Goal: Task Accomplishment & Management: Complete application form

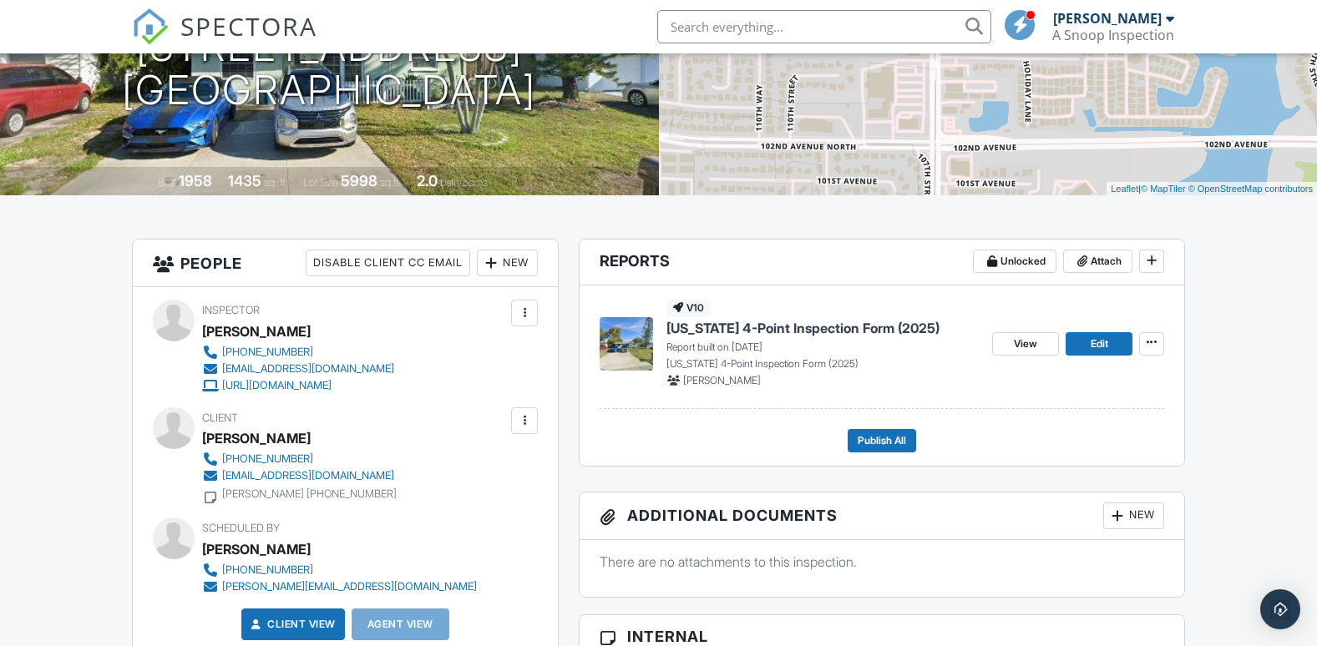
scroll to position [251, 0]
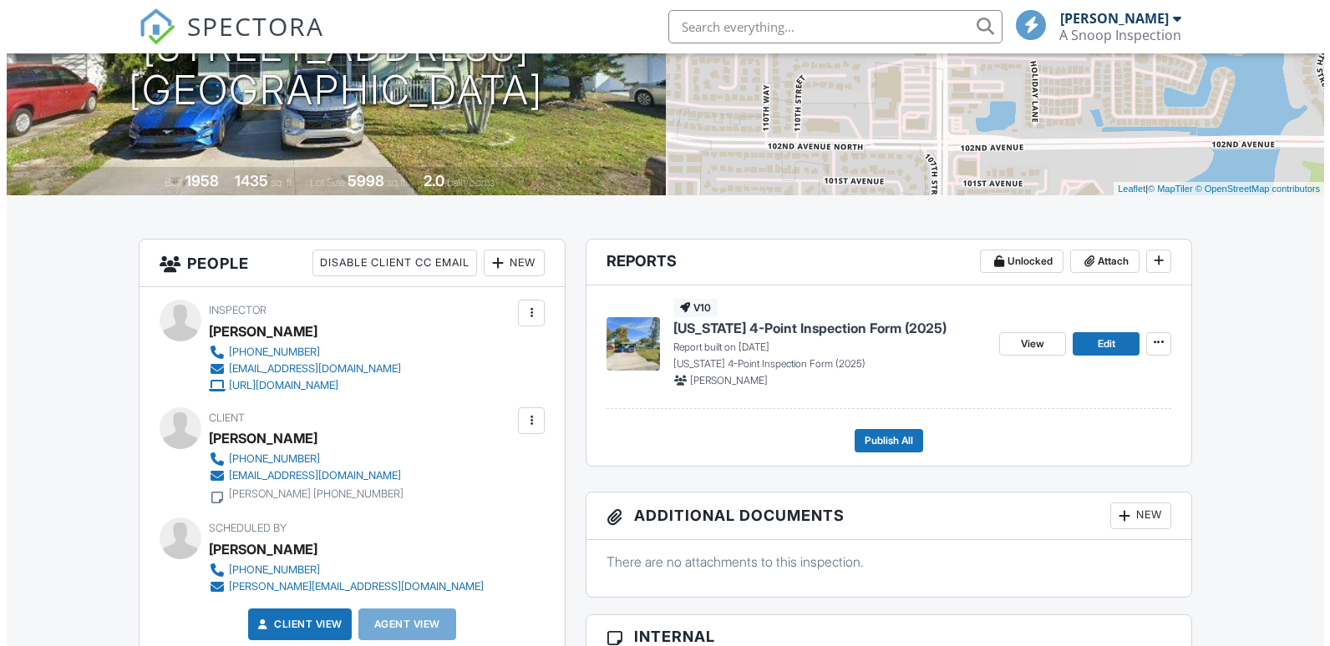
scroll to position [251, 0]
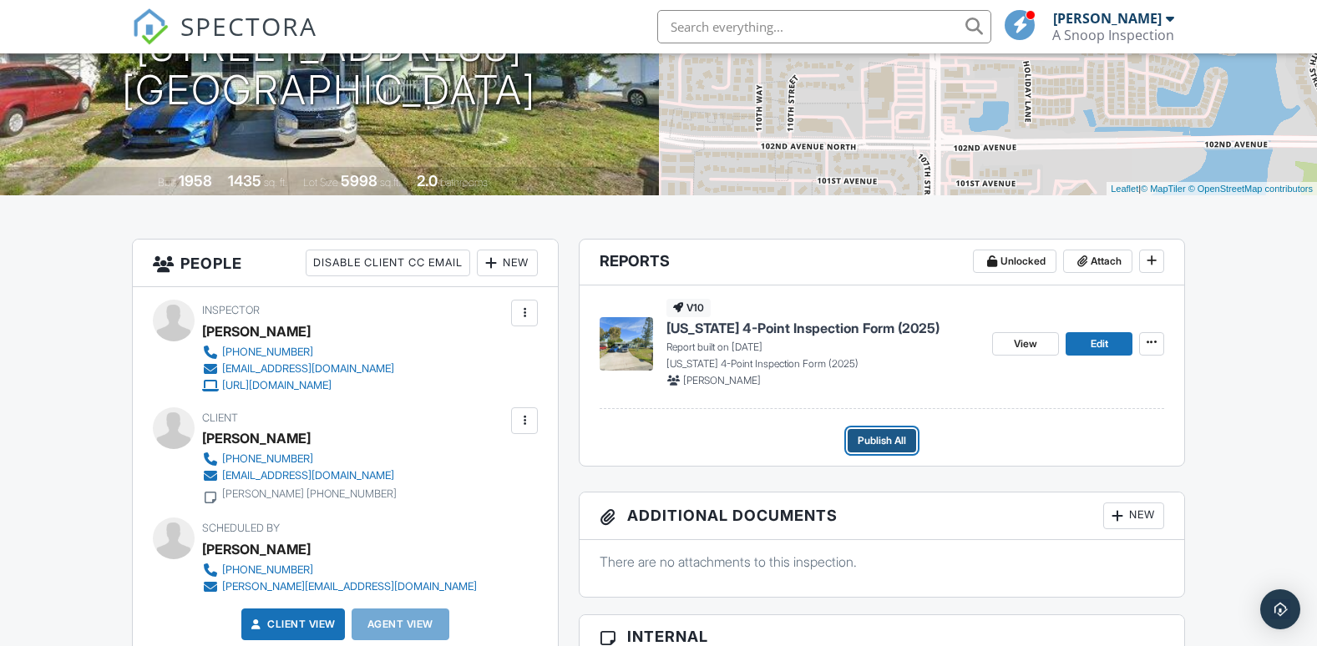
click at [875, 439] on span "Publish All" at bounding box center [882, 441] width 48 height 17
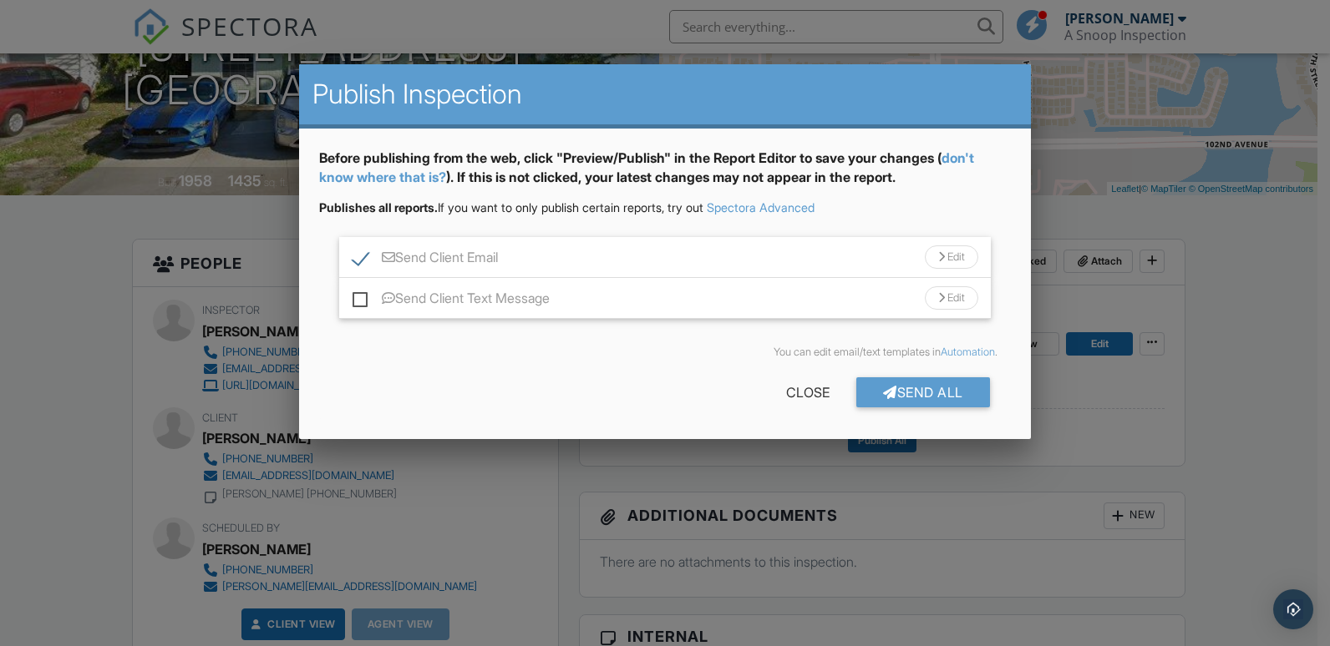
click at [363, 296] on label "Send Client Text Message" at bounding box center [450, 301] width 197 height 21
click at [363, 296] on input "Send Client Text Message" at bounding box center [357, 290] width 11 height 11
checkbox input "true"
click at [888, 391] on div at bounding box center [890, 392] width 14 height 13
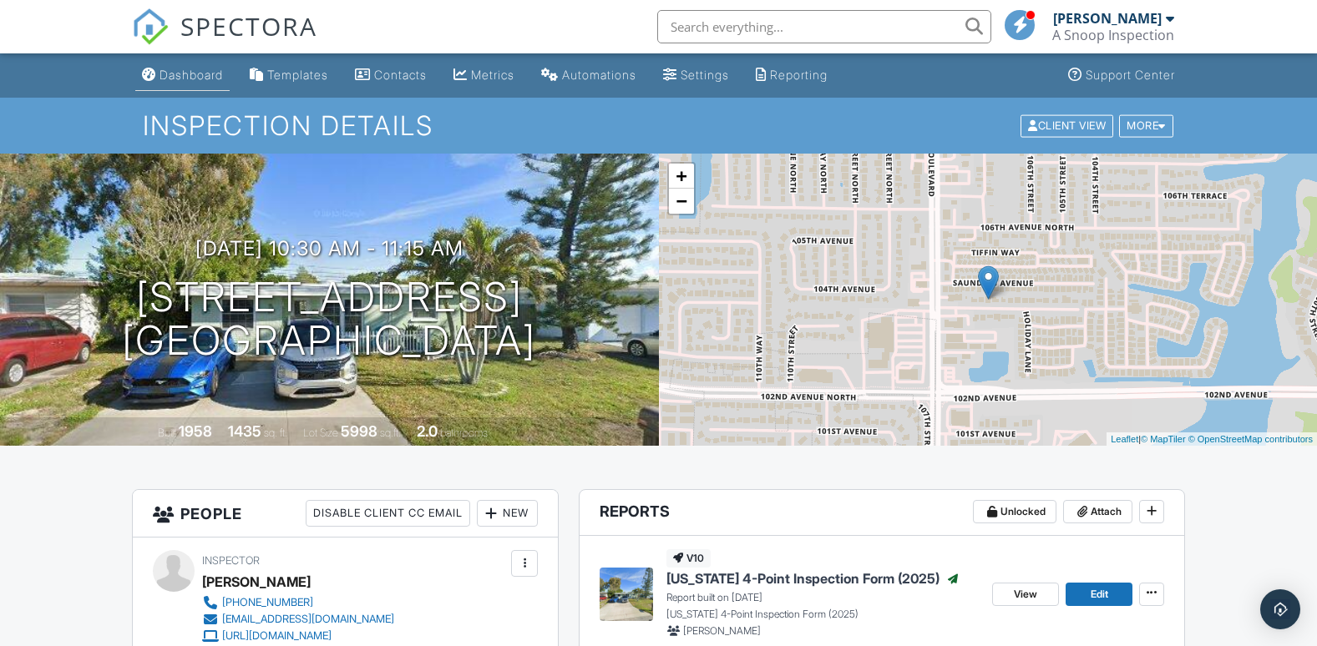
click at [205, 72] on div "Dashboard" at bounding box center [191, 75] width 63 height 14
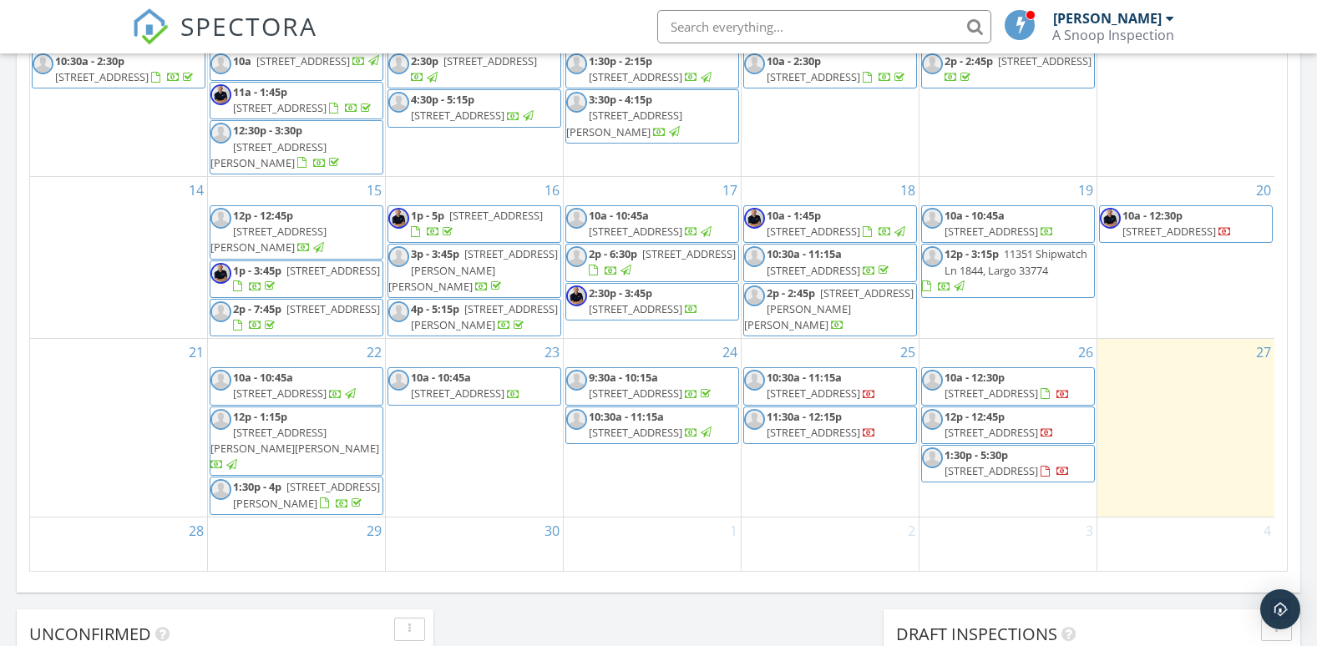
scroll to position [1002, 0]
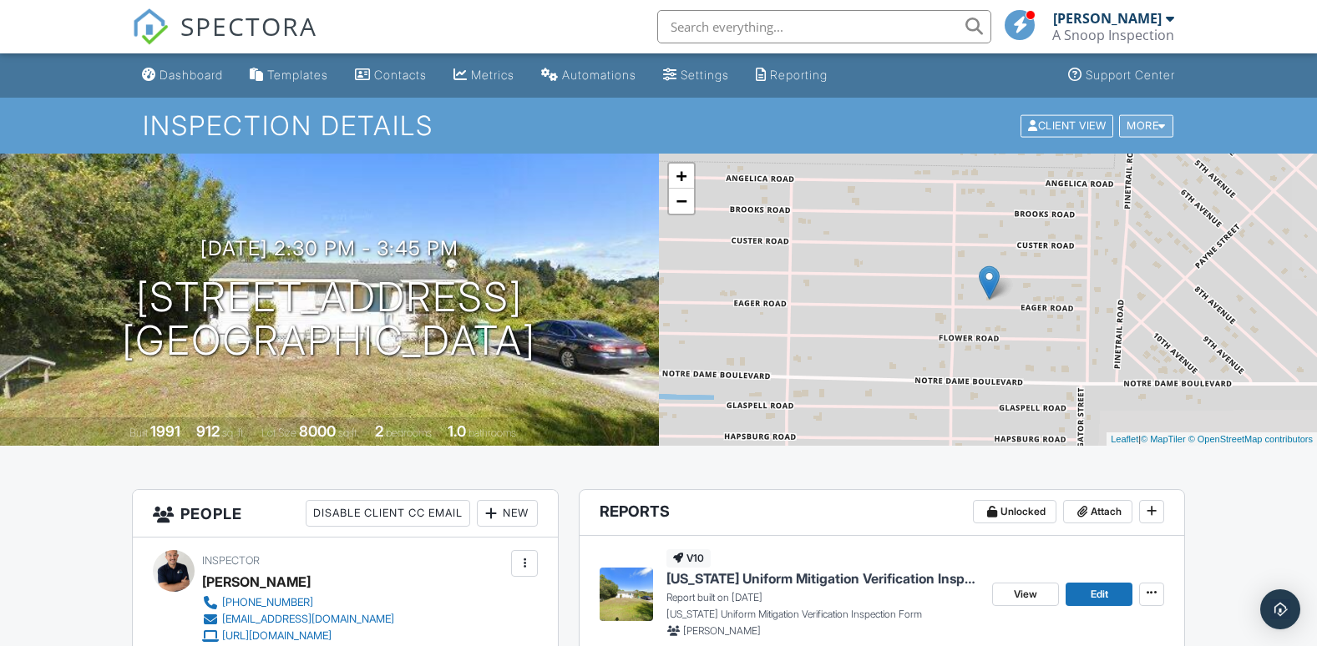
click at [1148, 130] on div "More" at bounding box center [1146, 125] width 54 height 23
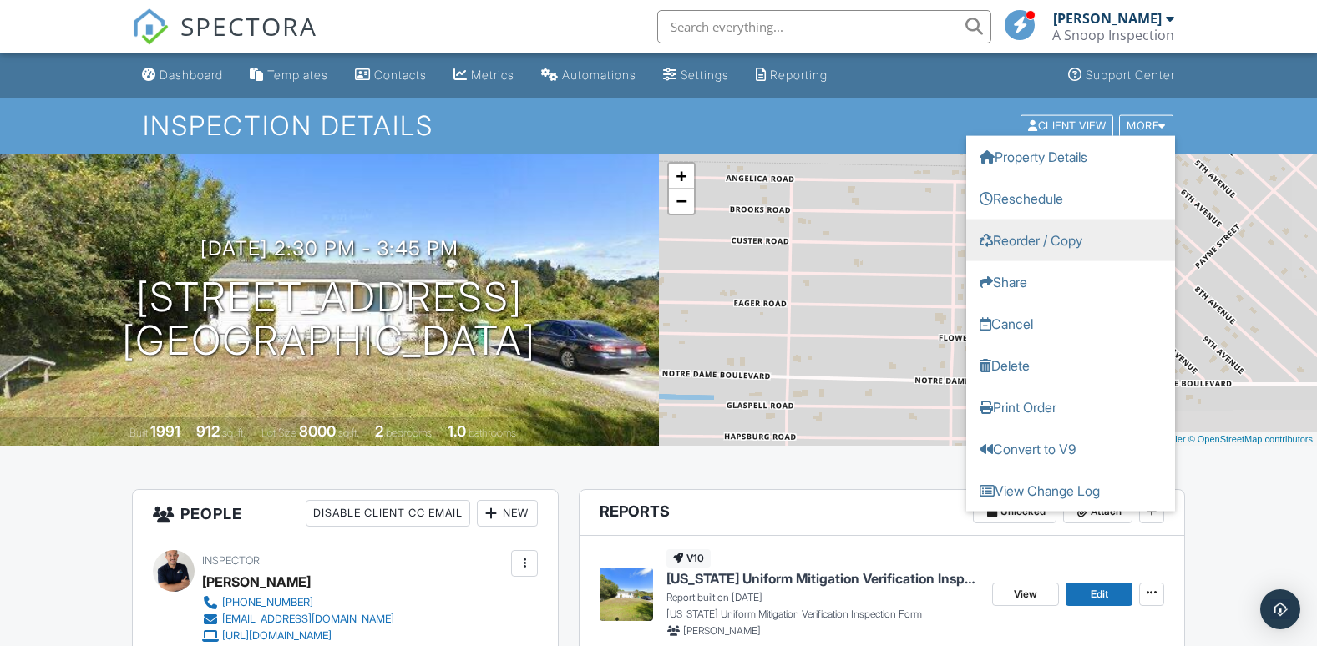
click at [1056, 238] on link "Reorder / Copy" at bounding box center [1070, 240] width 209 height 42
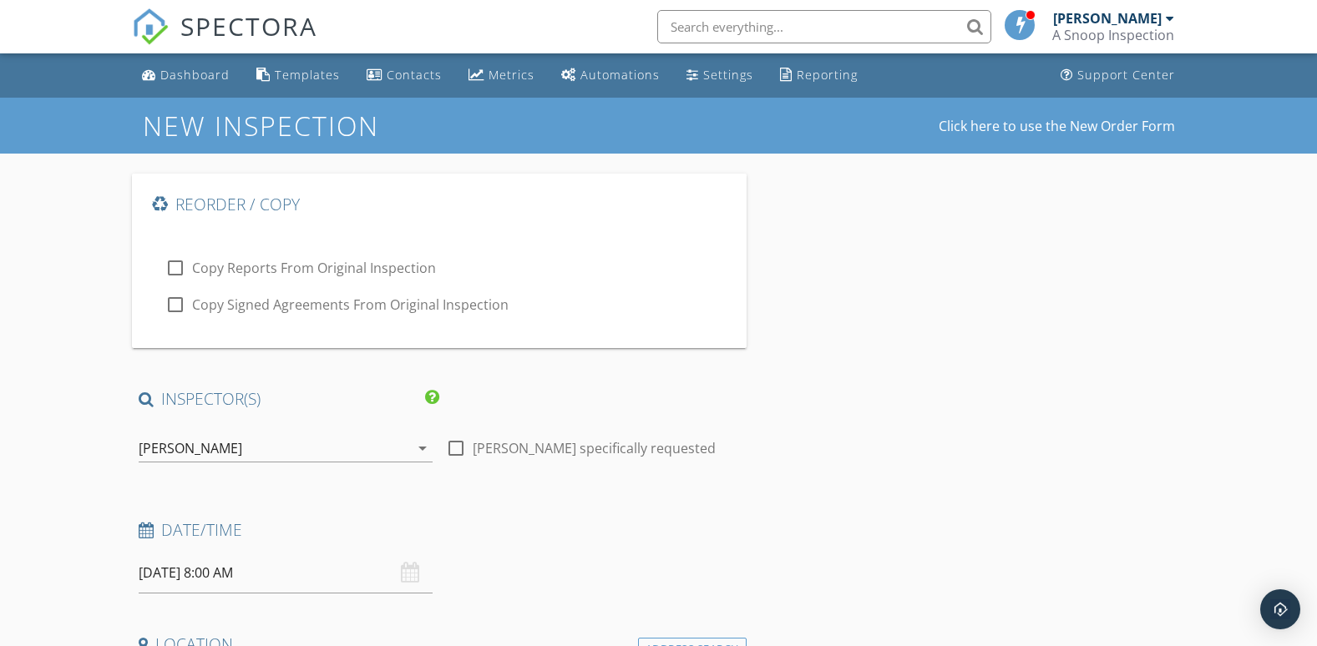
type input "[PERSON_NAME]"
type input "[PERSON_NAME][EMAIL_ADDRESS][DOMAIN_NAME]"
type input "[PHONE_NUMBER]"
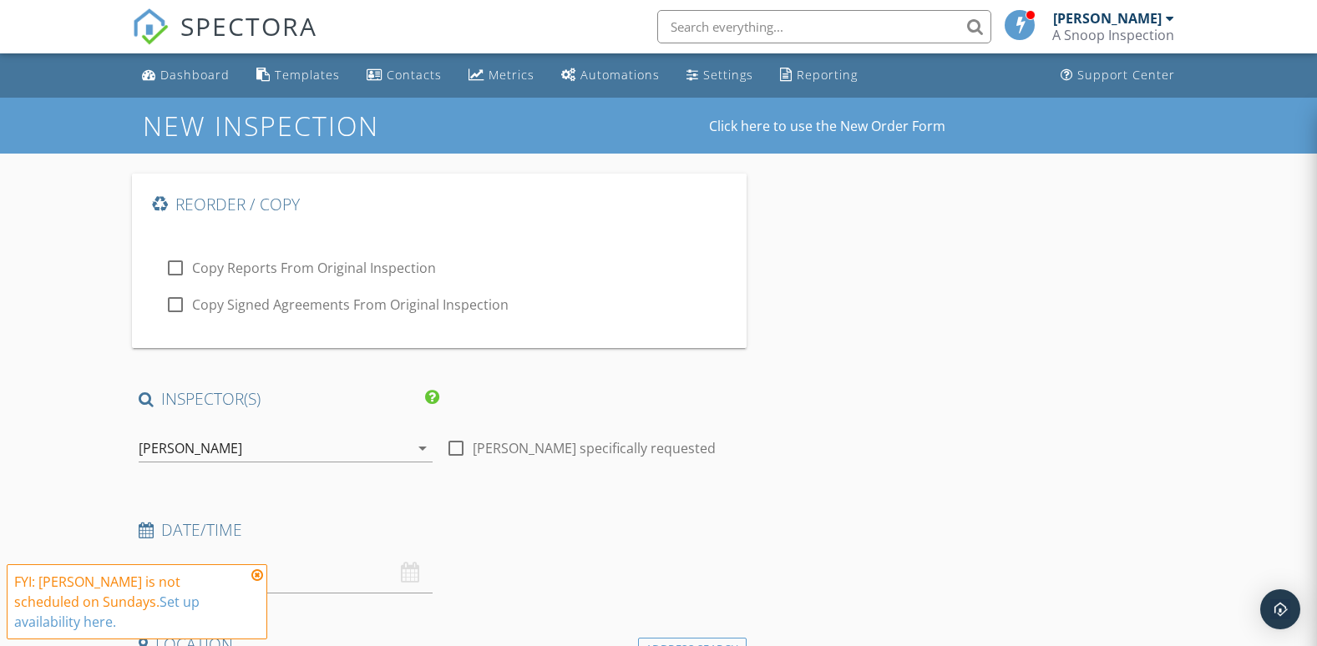
type input "1205"
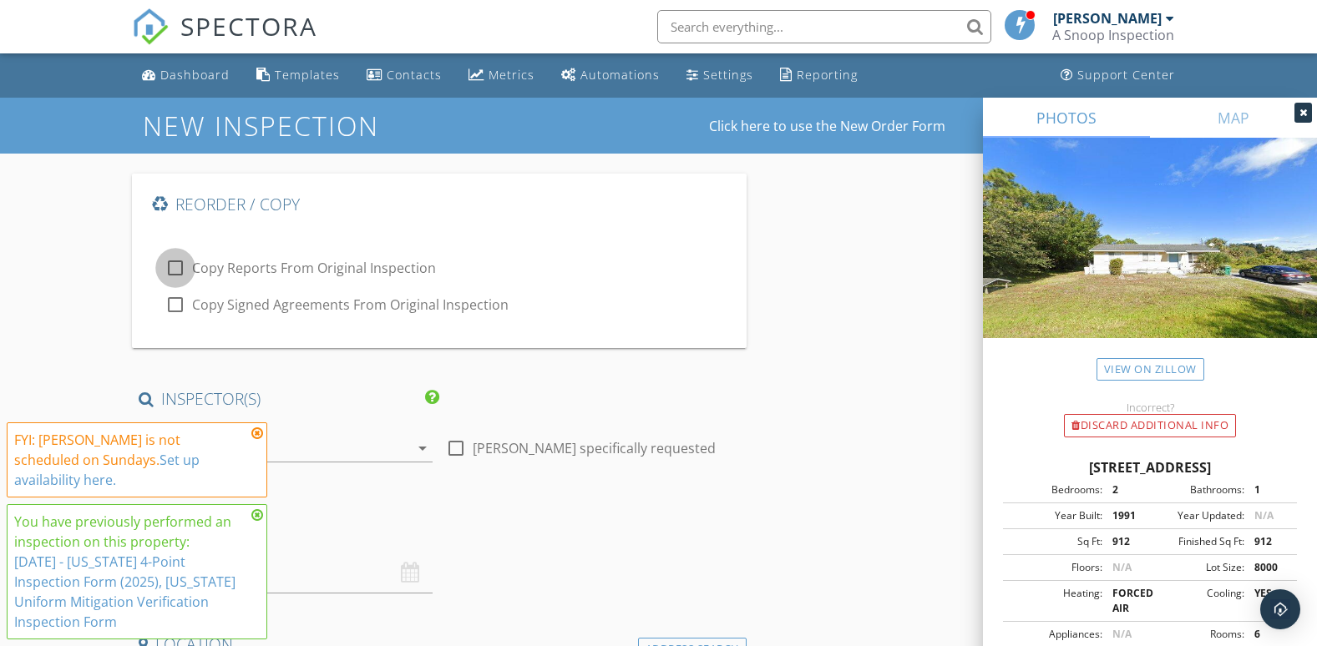
click at [173, 267] on div at bounding box center [175, 268] width 28 height 28
checkbox input "true"
click at [175, 300] on div at bounding box center [175, 305] width 28 height 28
click at [176, 304] on div at bounding box center [175, 305] width 28 height 28
checkbox input "false"
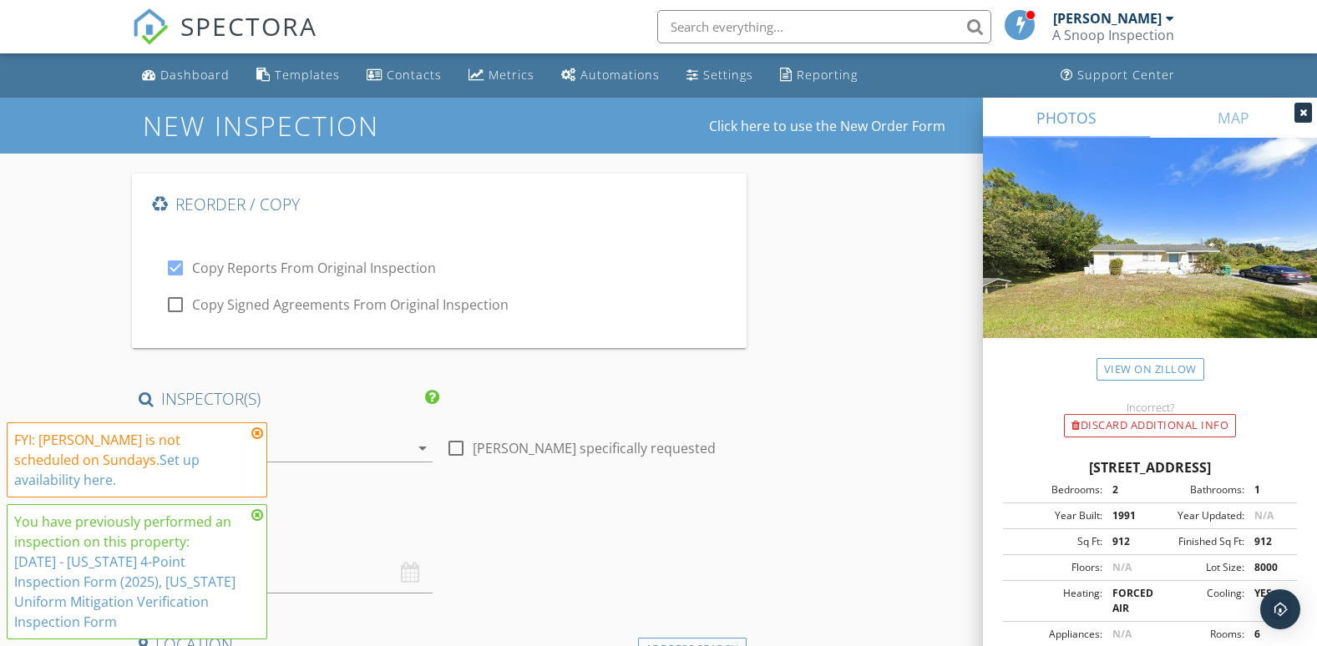
click at [259, 440] on icon at bounding box center [257, 433] width 12 height 13
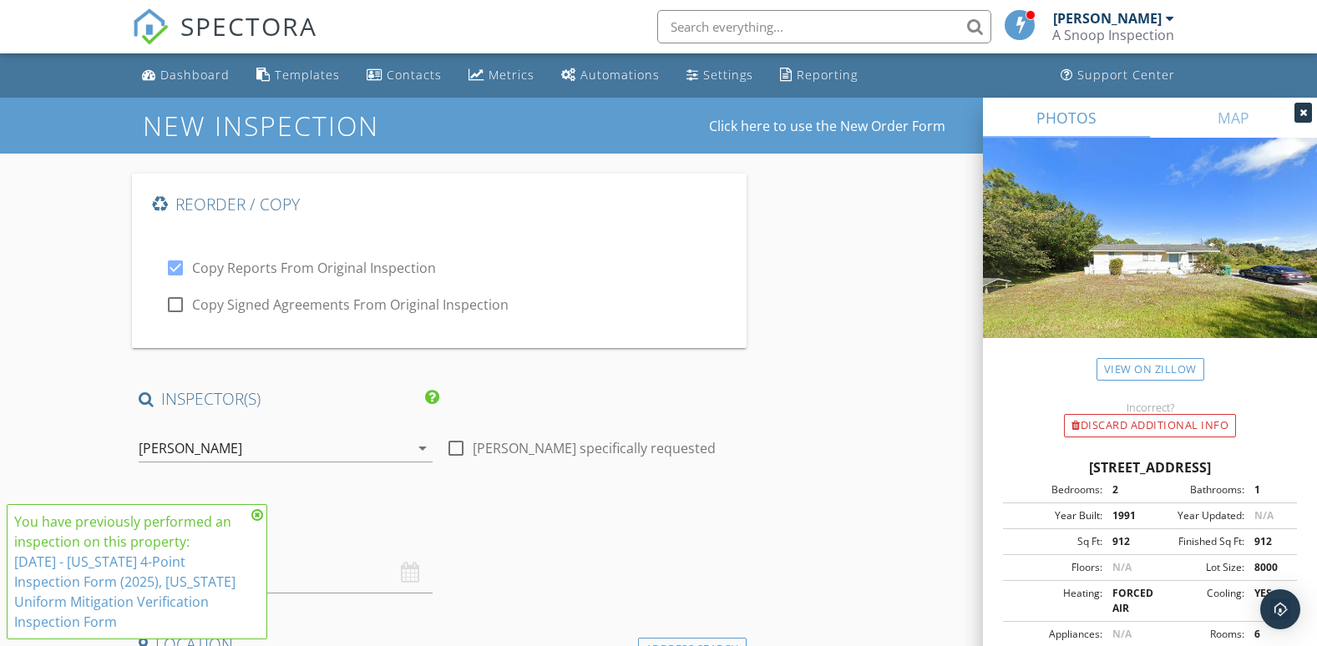
click at [260, 514] on icon at bounding box center [257, 515] width 12 height 13
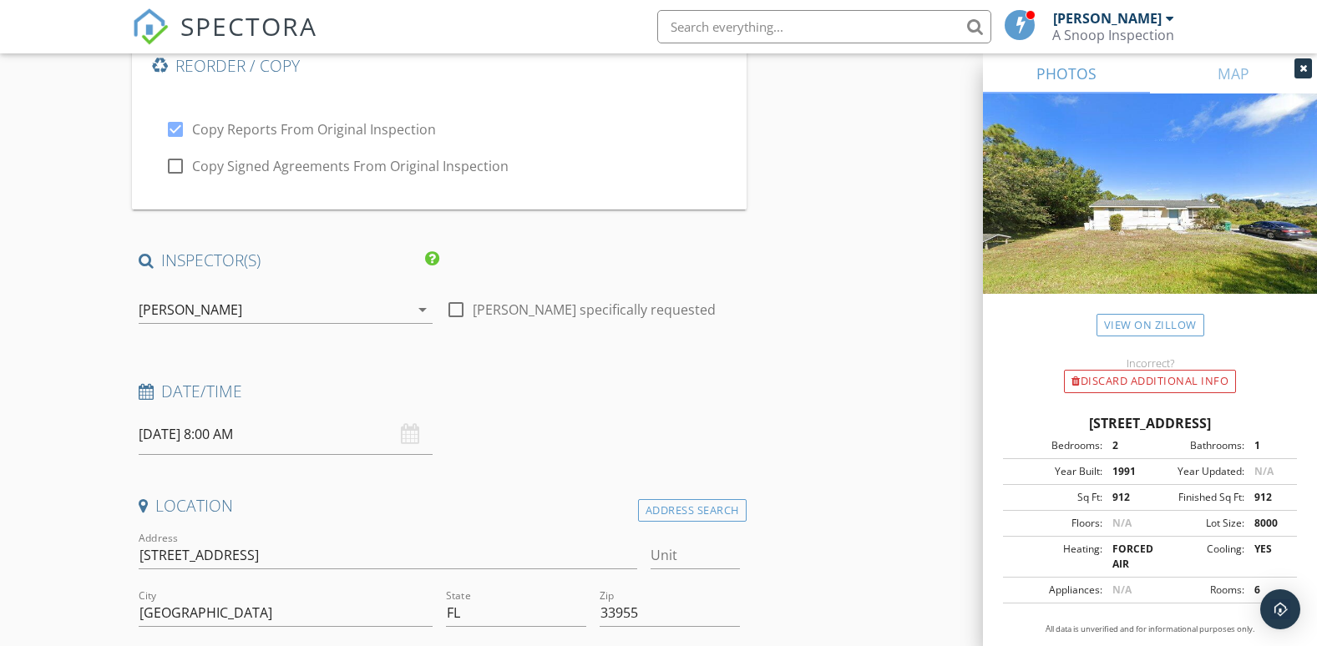
scroll to position [167, 0]
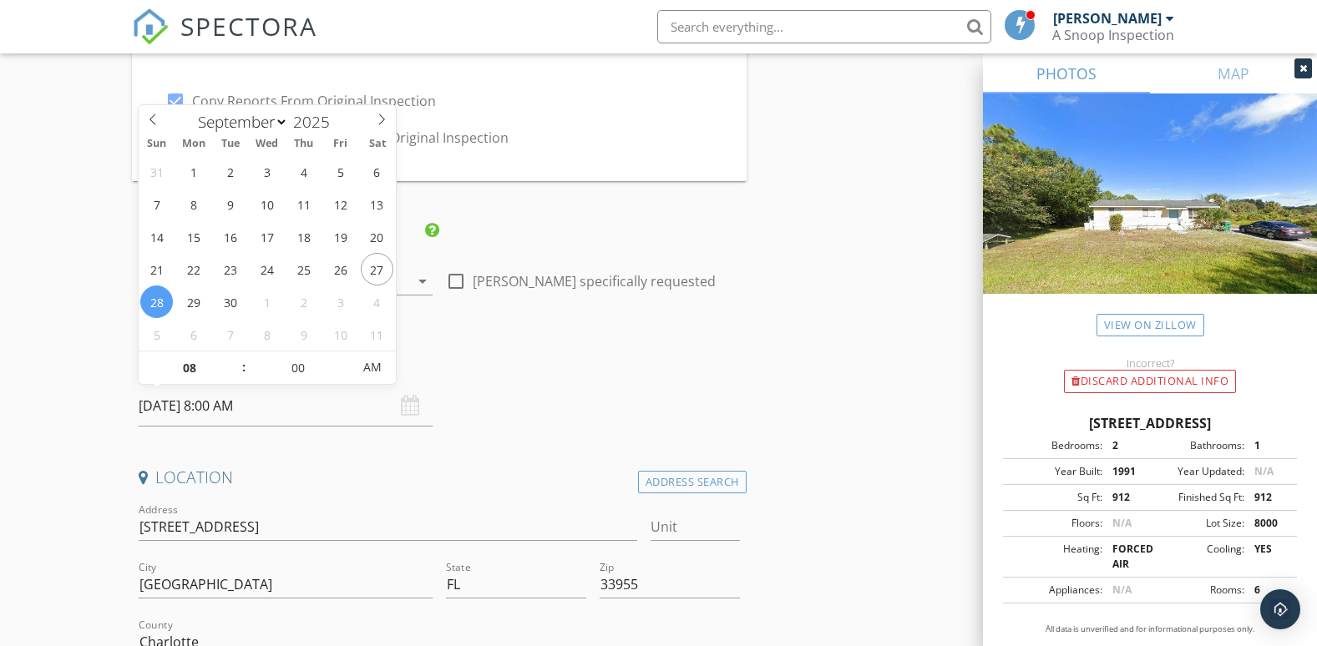
click at [236, 408] on input "09/28/2025 8:00 AM" at bounding box center [286, 406] width 294 height 41
type input "09/24/2025 8:00 AM"
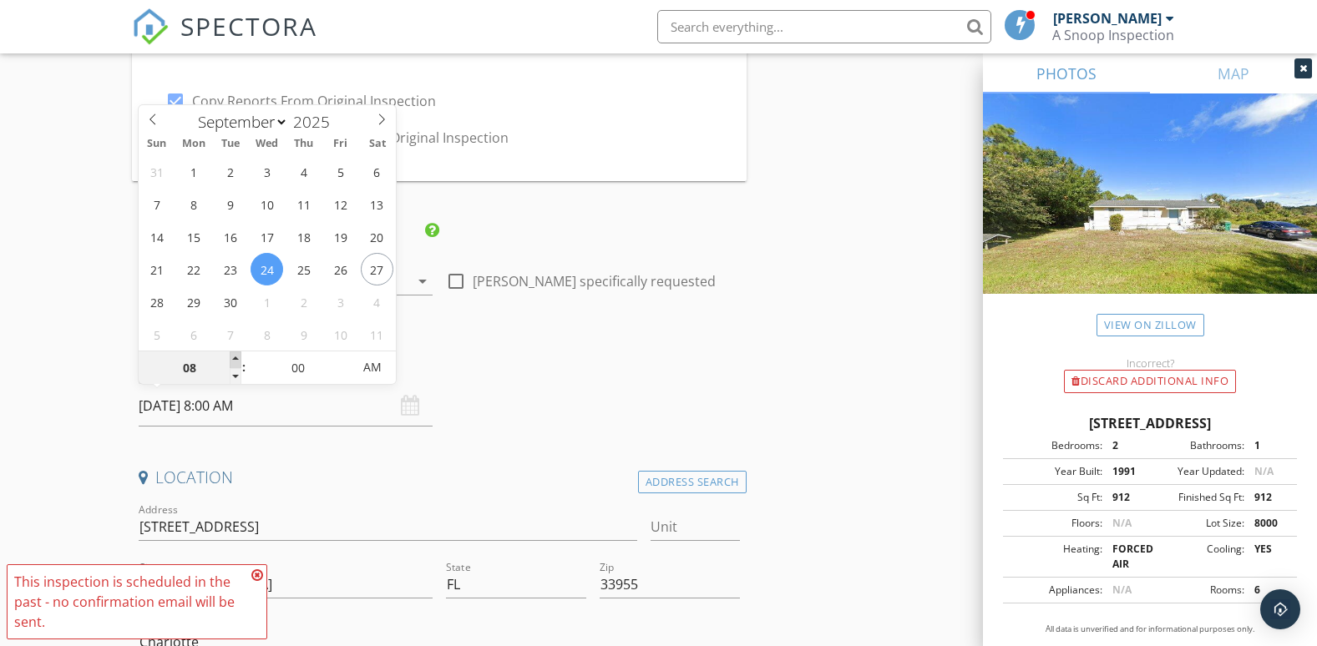
type input "09"
type input "09/24/2025 9:00 AM"
click at [234, 358] on span at bounding box center [236, 360] width 12 height 17
type input "10"
type input "09/24/2025 10:00 AM"
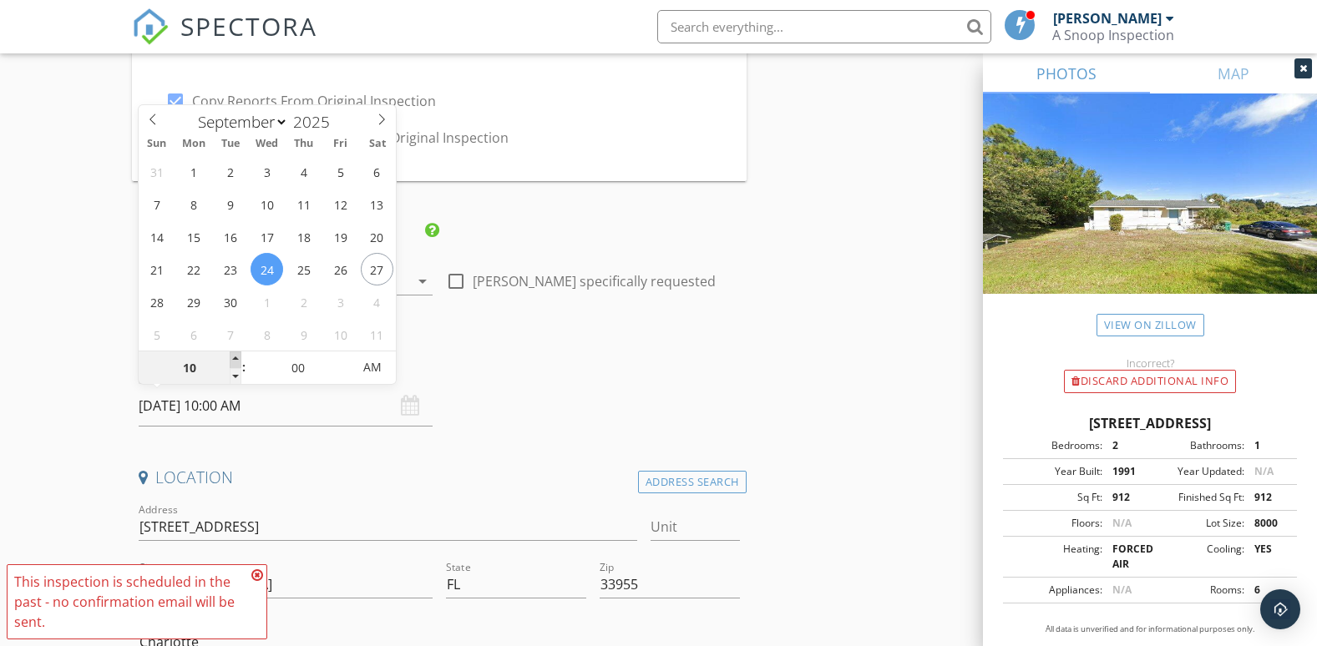
click at [234, 358] on span at bounding box center [236, 360] width 12 height 17
type input "11"
type input "09/24/2025 11:00 AM"
click at [234, 358] on span at bounding box center [236, 360] width 12 height 17
type input "12"
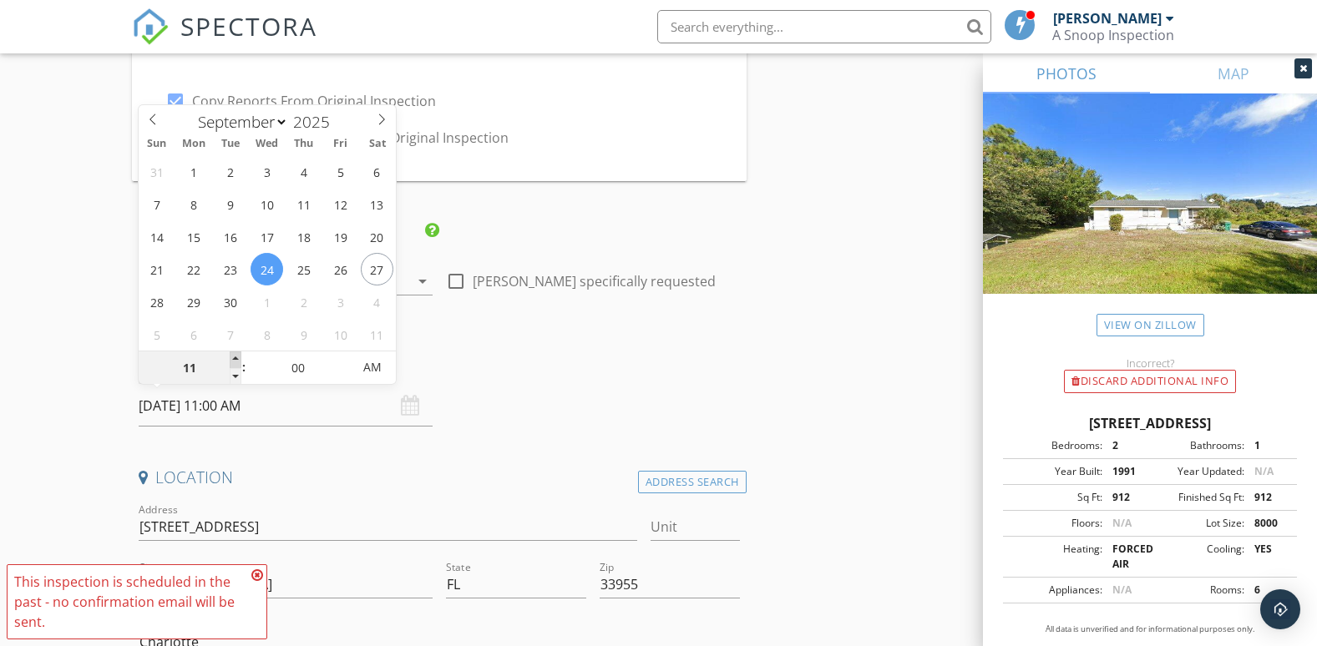
type input "09/24/2025 12:00 PM"
click at [234, 358] on span at bounding box center [236, 360] width 12 height 17
type input "01"
type input "09/24/2025 1:00 PM"
click at [234, 358] on span at bounding box center [236, 360] width 12 height 17
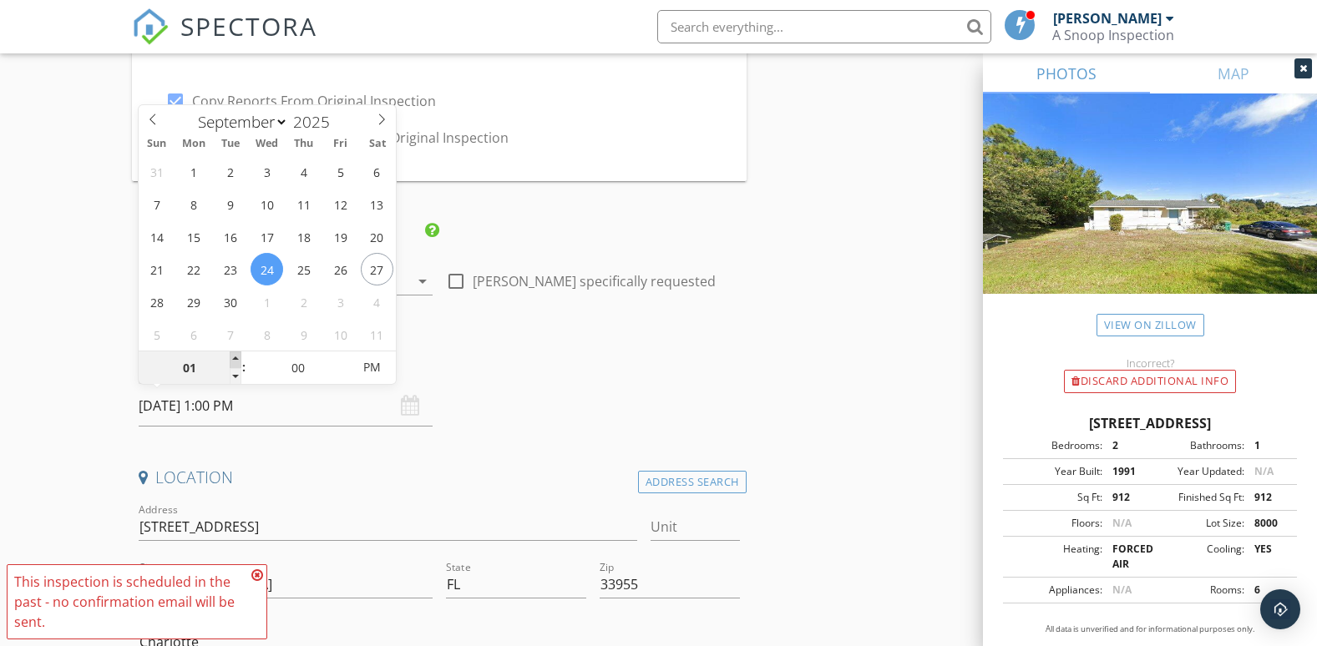
type input "02"
type input "09/24/2025 2:00 PM"
click at [234, 358] on span at bounding box center [236, 360] width 12 height 17
type input "03"
type input "[DATE] 3:00 PM"
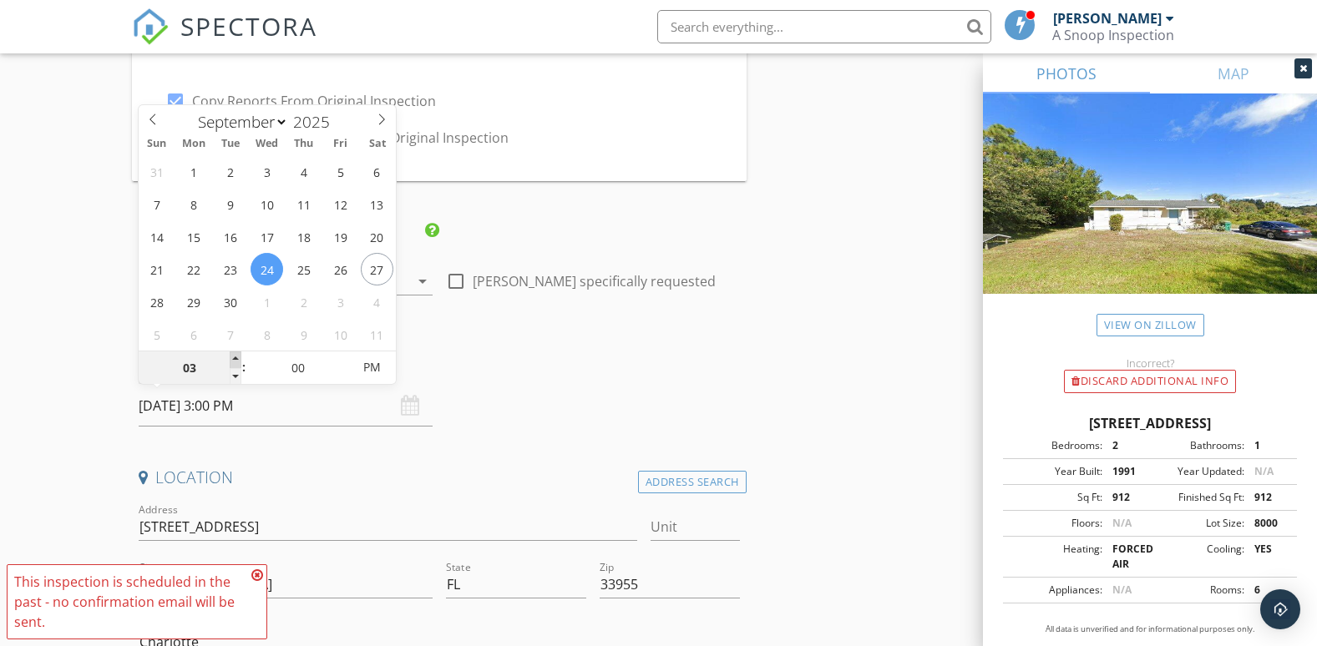
click at [234, 358] on span at bounding box center [236, 360] width 12 height 17
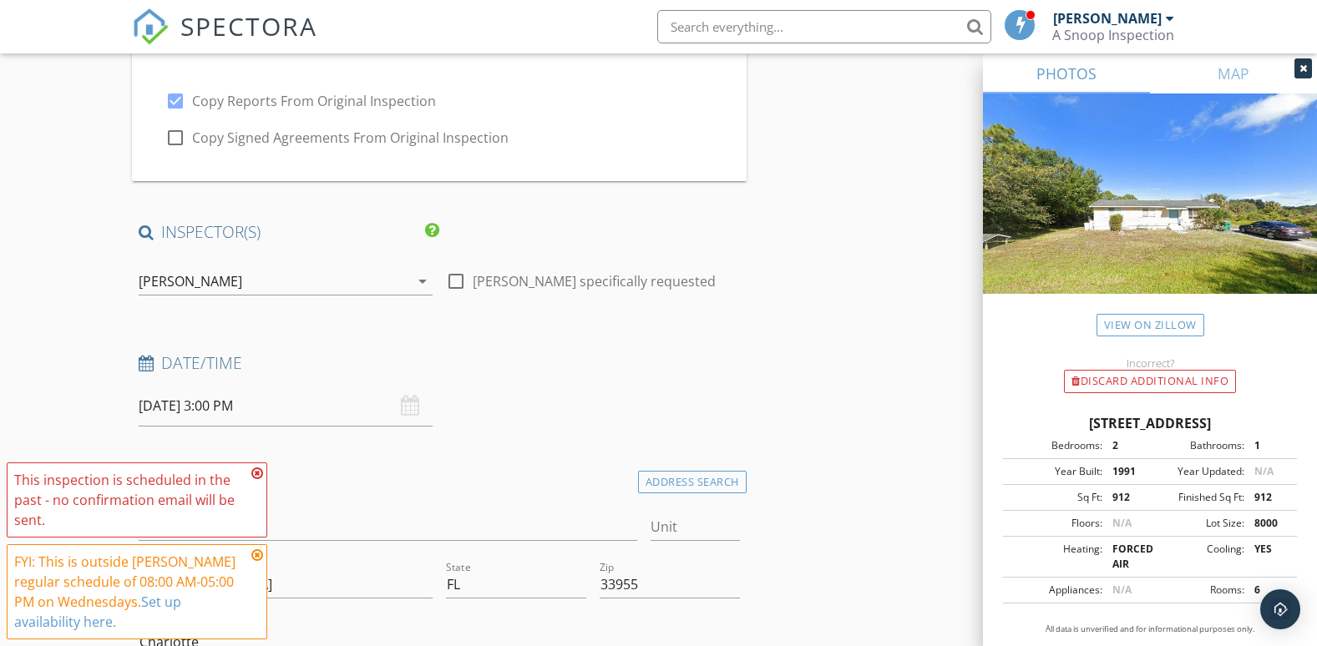
click at [260, 480] on icon at bounding box center [257, 473] width 12 height 13
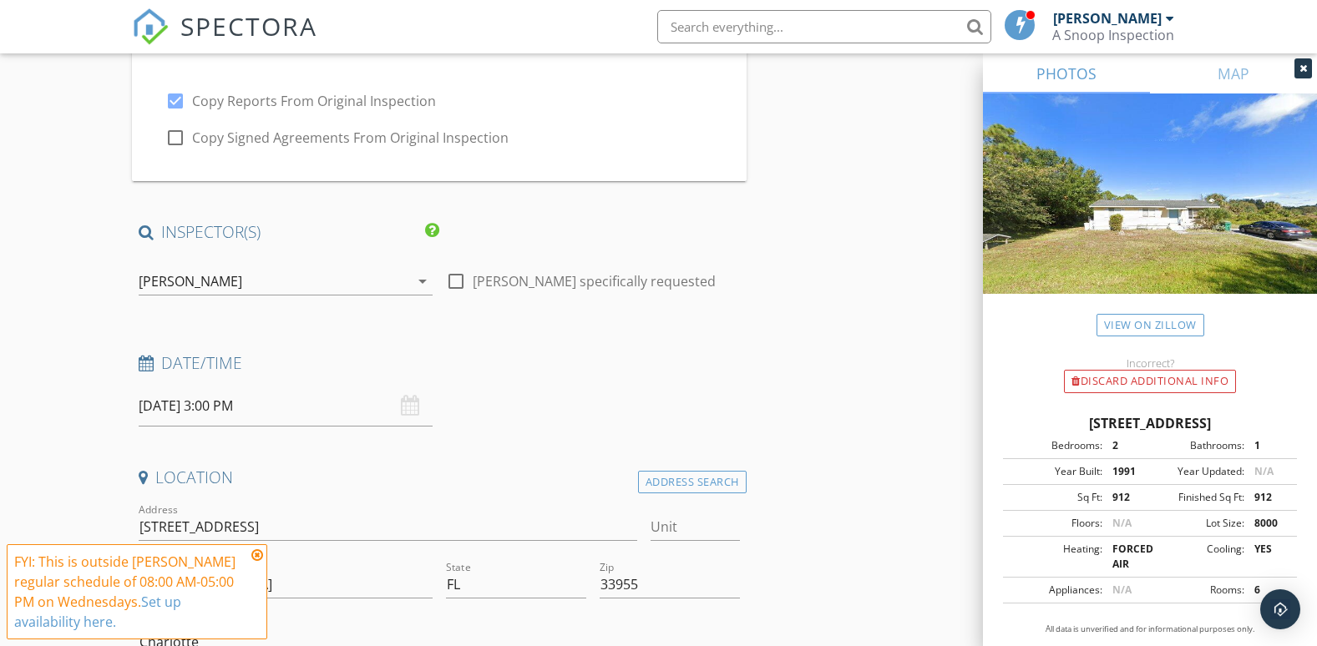
click at [256, 562] on icon at bounding box center [257, 555] width 12 height 13
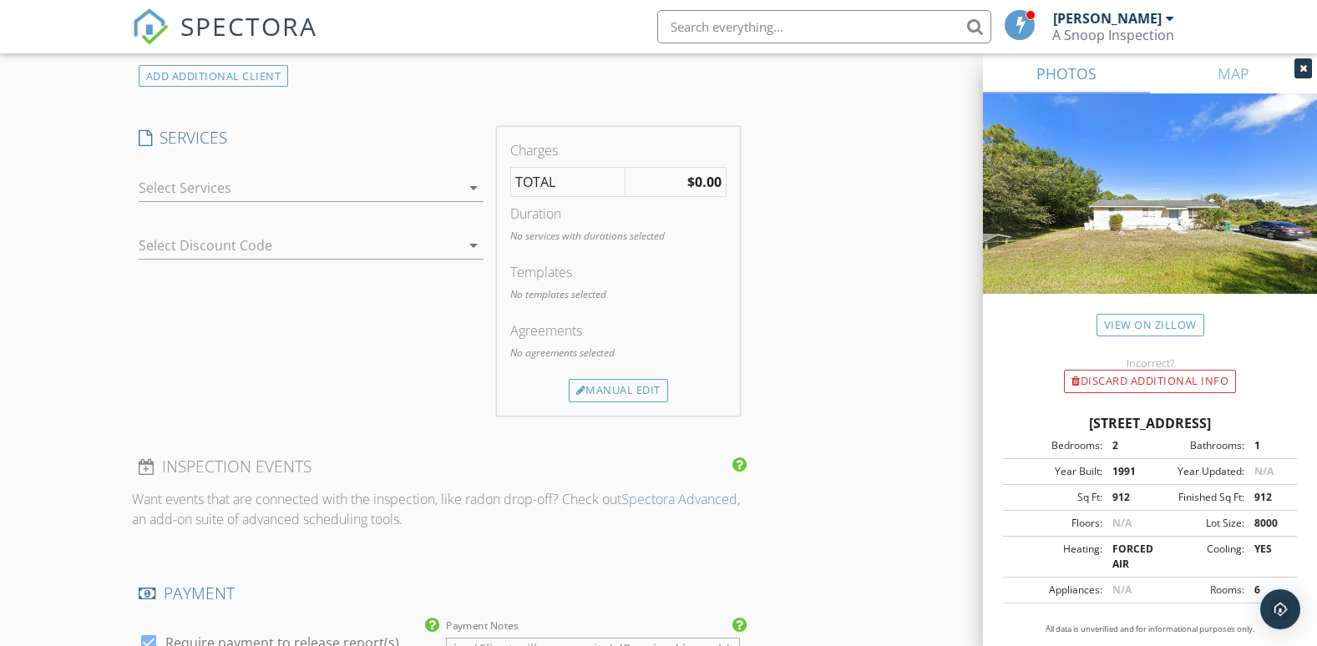
scroll to position [1503, 0]
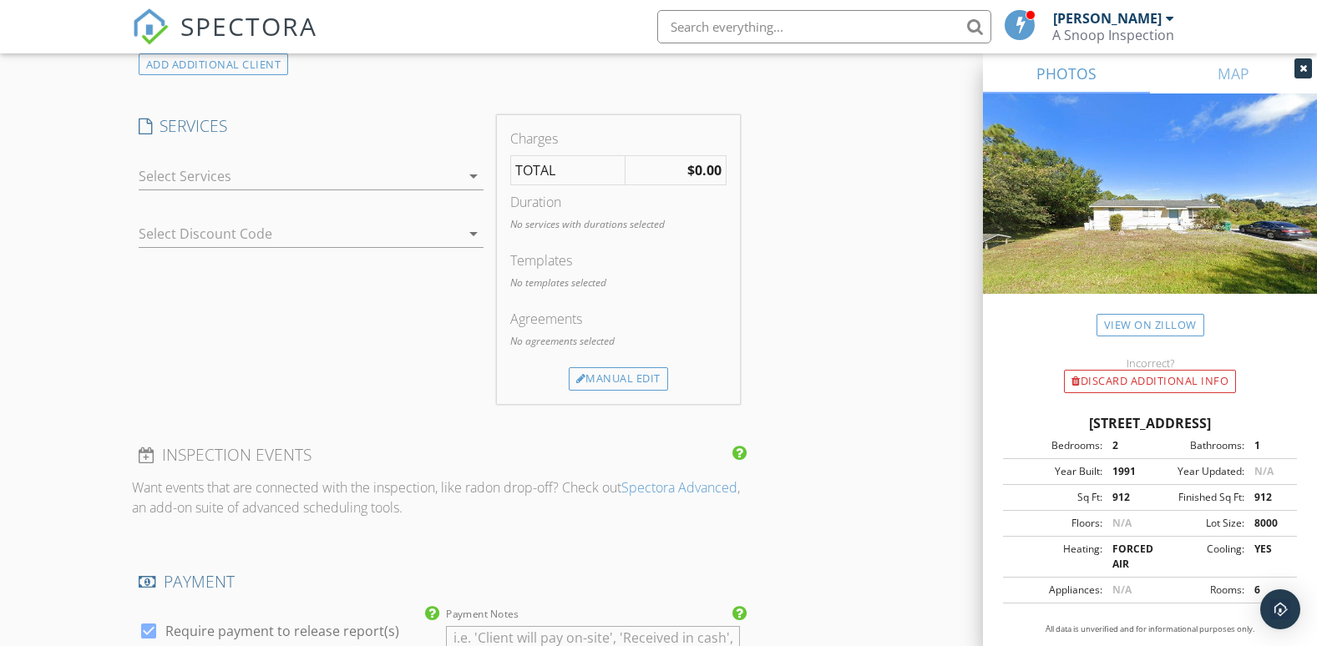
click at [466, 175] on icon "arrow_drop_down" at bounding box center [474, 176] width 20 height 20
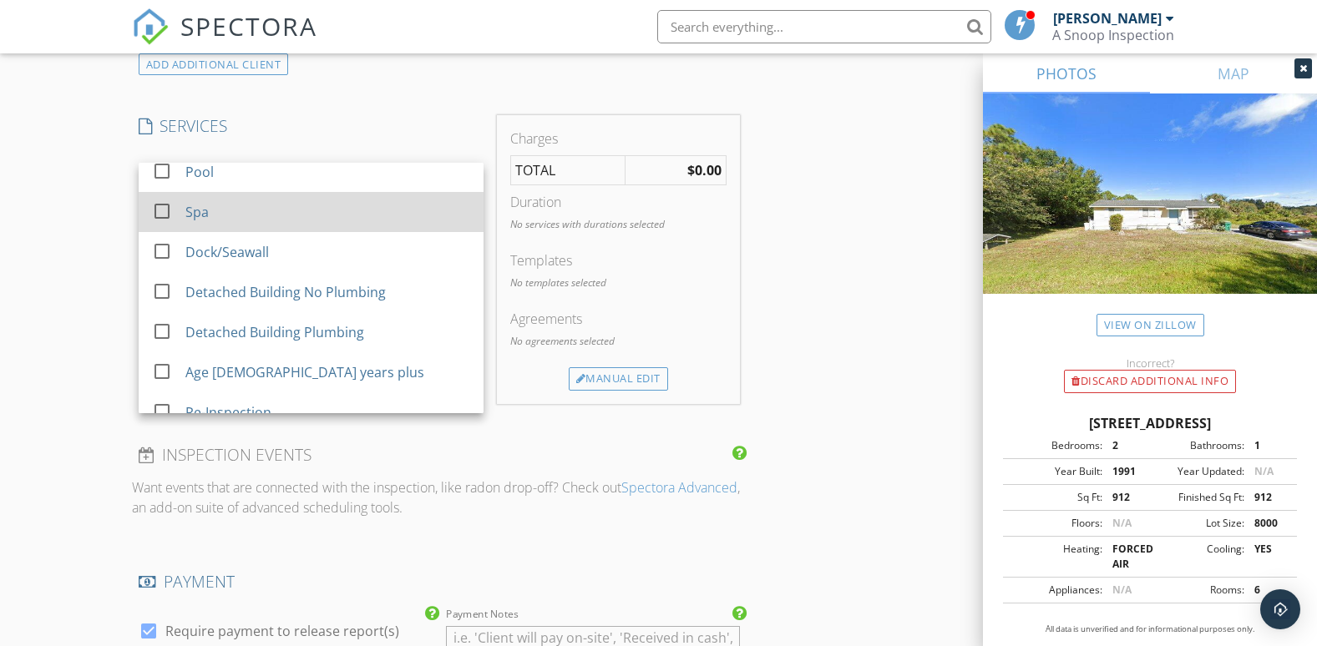
scroll to position [952, 0]
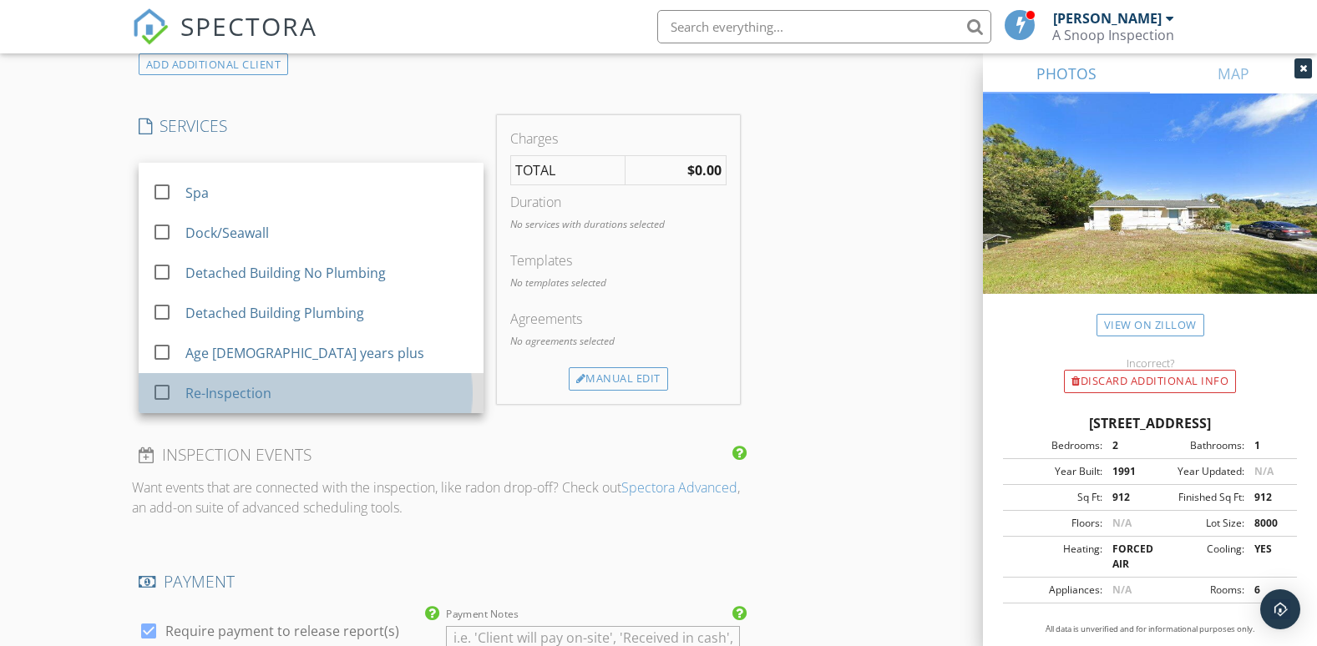
click at [300, 393] on div "Re-Inspection" at bounding box center [327, 393] width 285 height 33
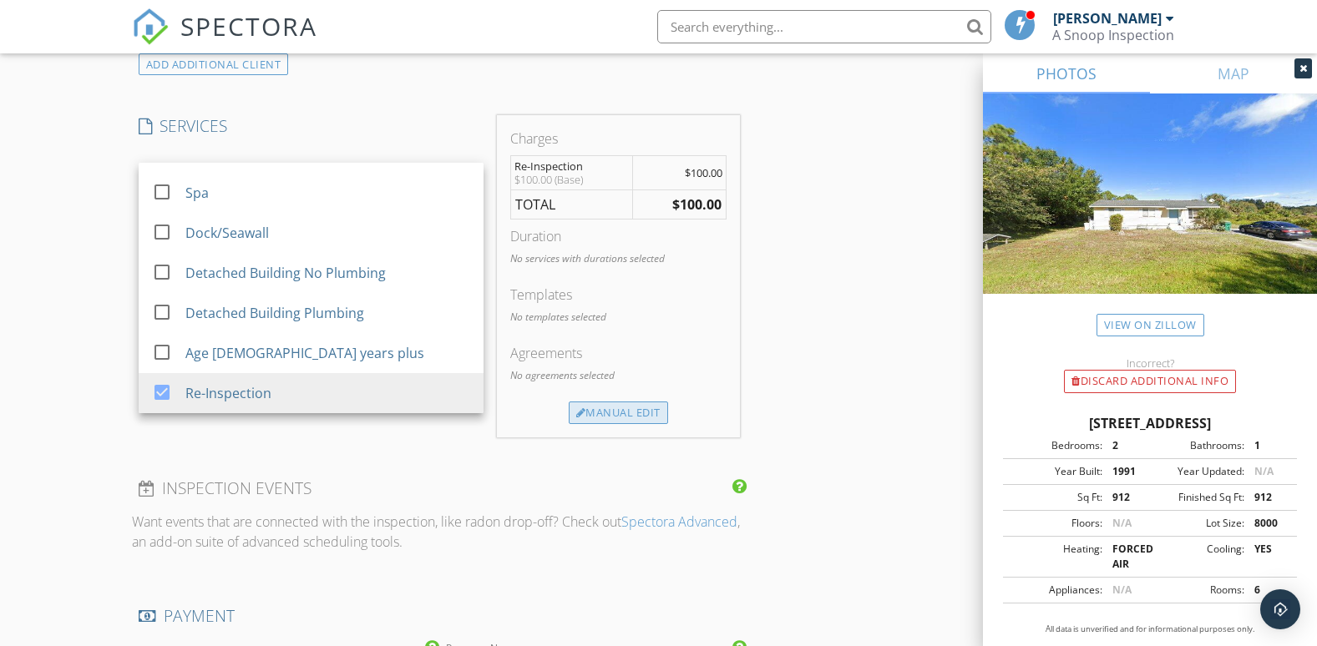
click at [629, 407] on div "Manual Edit" at bounding box center [618, 413] width 99 height 23
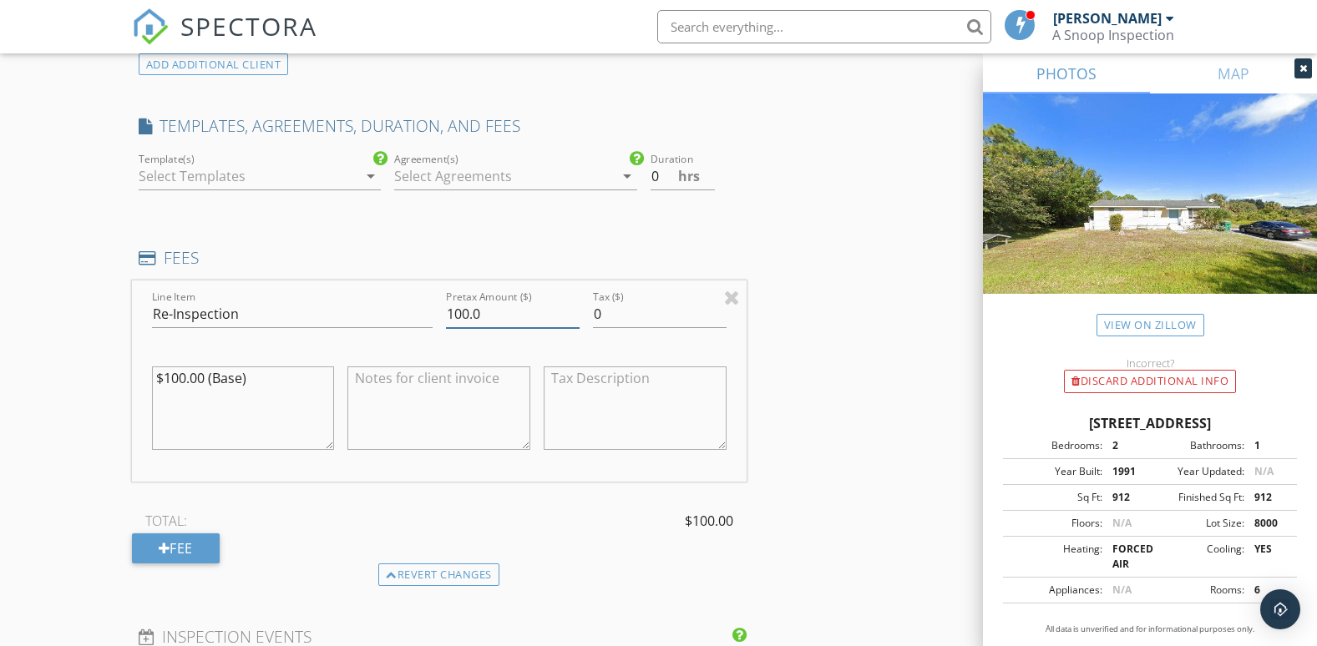
click at [461, 314] on input "100.0" at bounding box center [513, 315] width 134 height 28
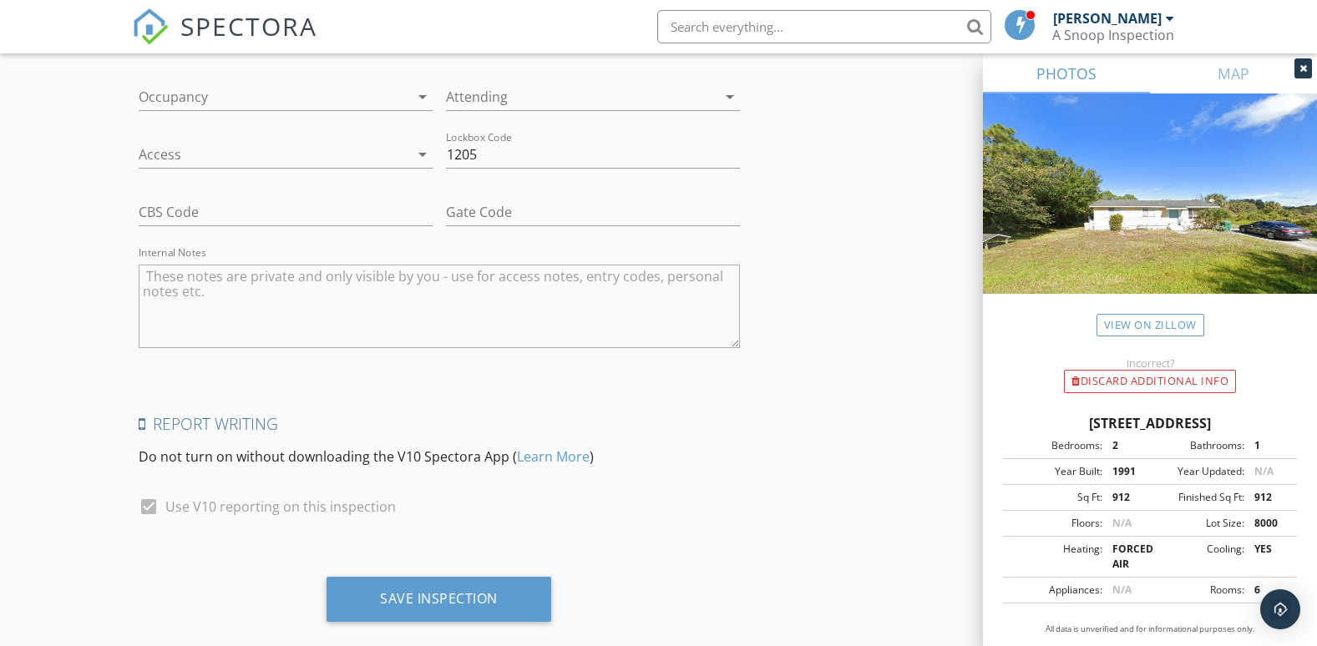
scroll to position [3256, 0]
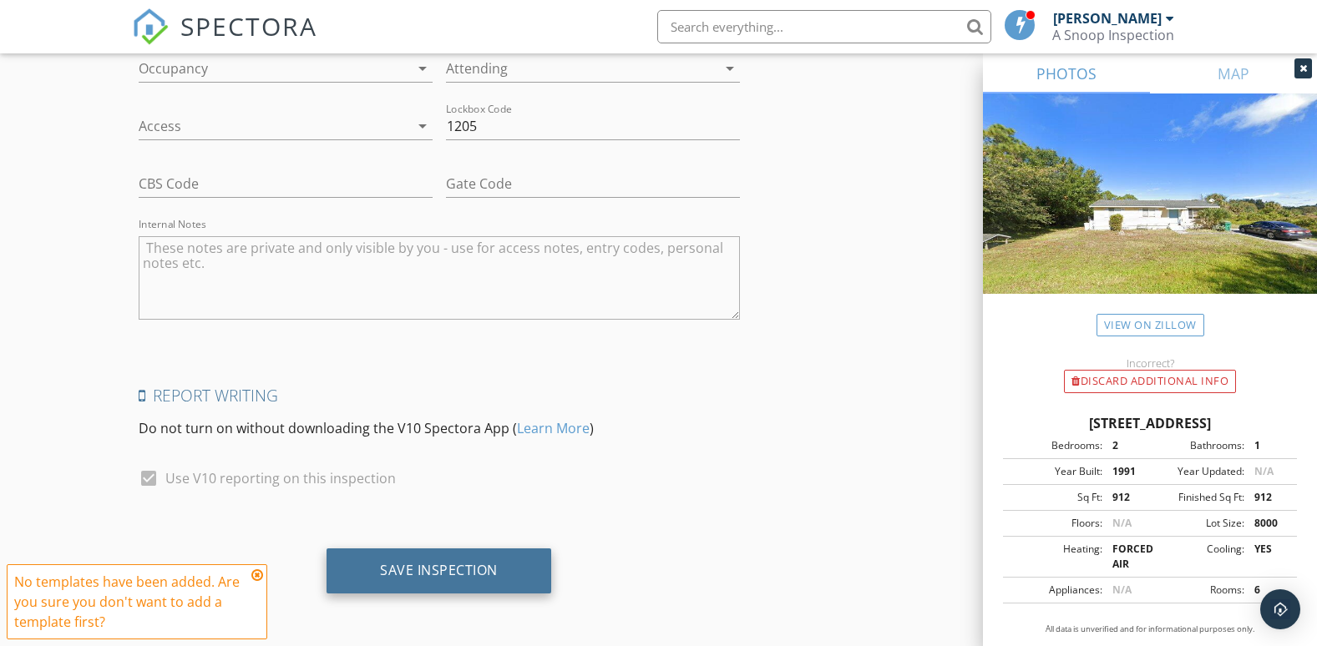
type input "150.0"
click at [429, 574] on div "Save Inspection" at bounding box center [439, 570] width 118 height 17
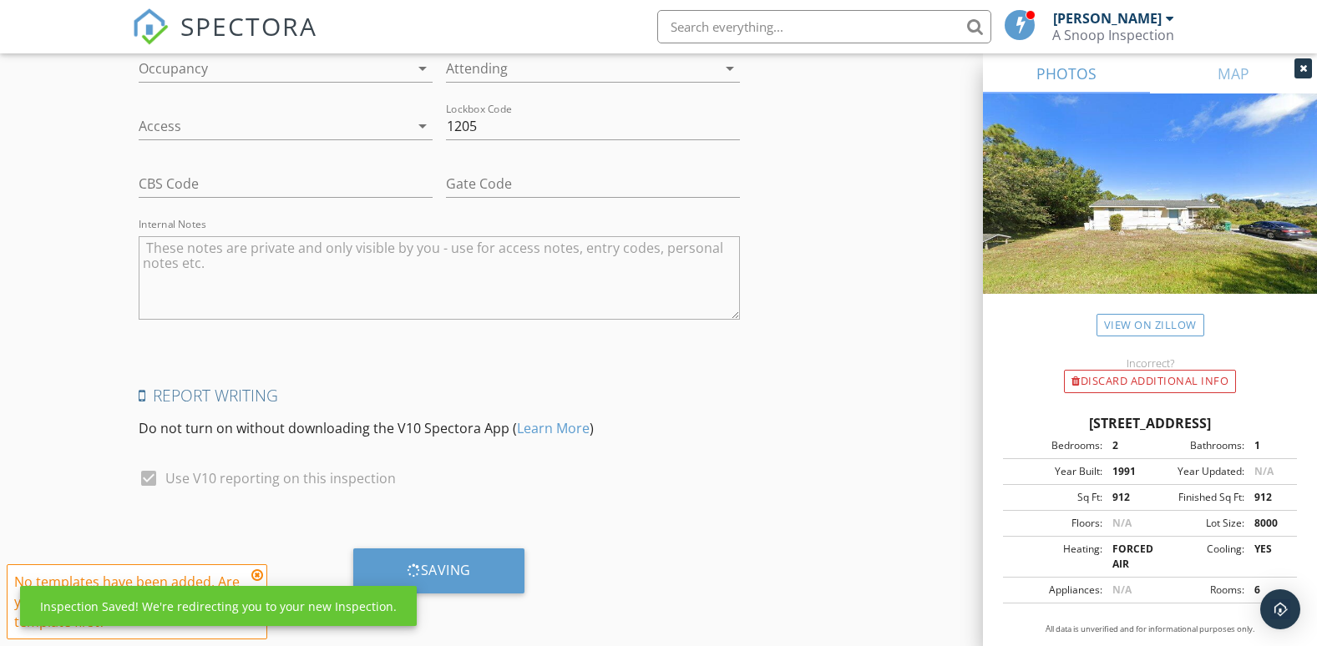
click at [1296, 72] on div at bounding box center [1304, 68] width 18 height 20
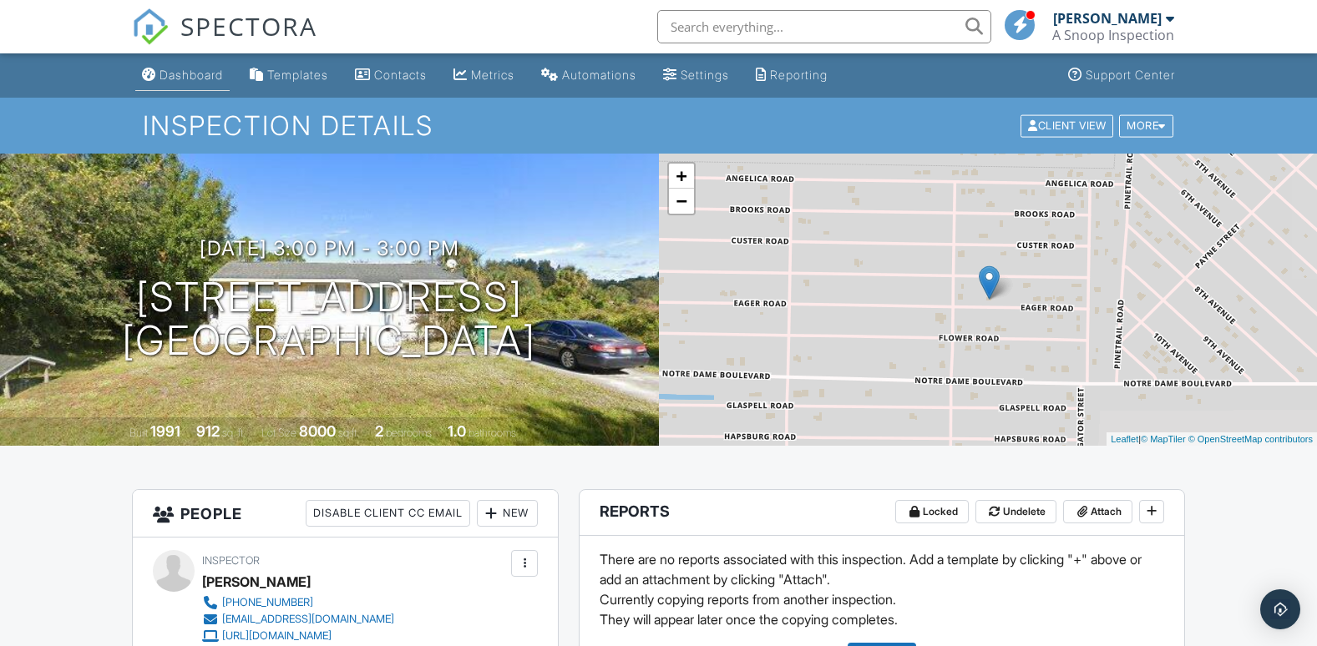
click at [201, 71] on div "Dashboard" at bounding box center [191, 75] width 63 height 14
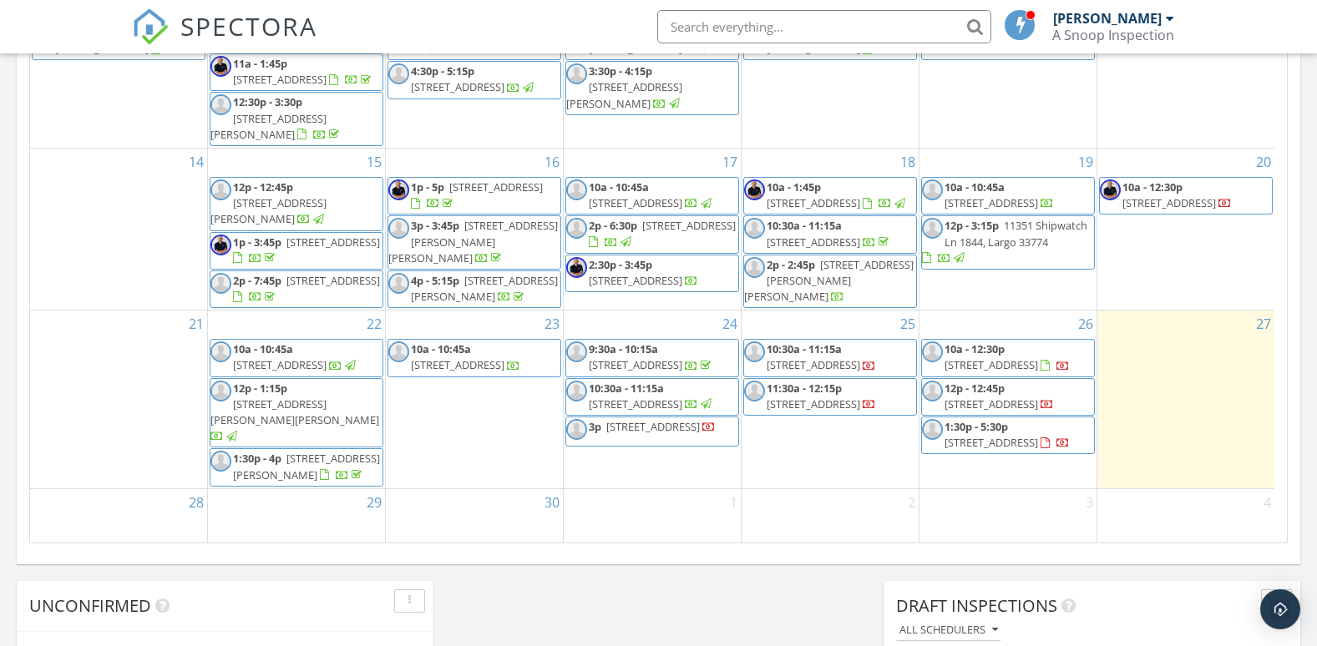
scroll to position [1002, 0]
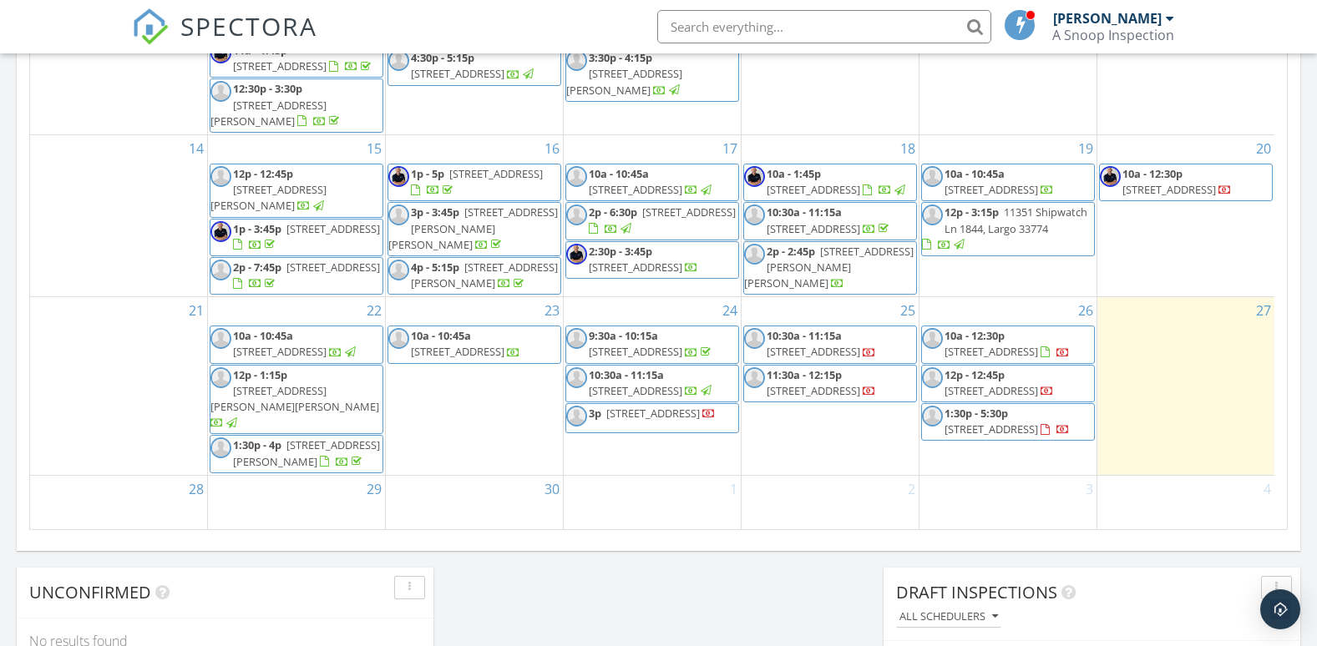
click at [634, 421] on span "26448 Eager Rd, Punta Gorda 33955" at bounding box center [653, 413] width 94 height 15
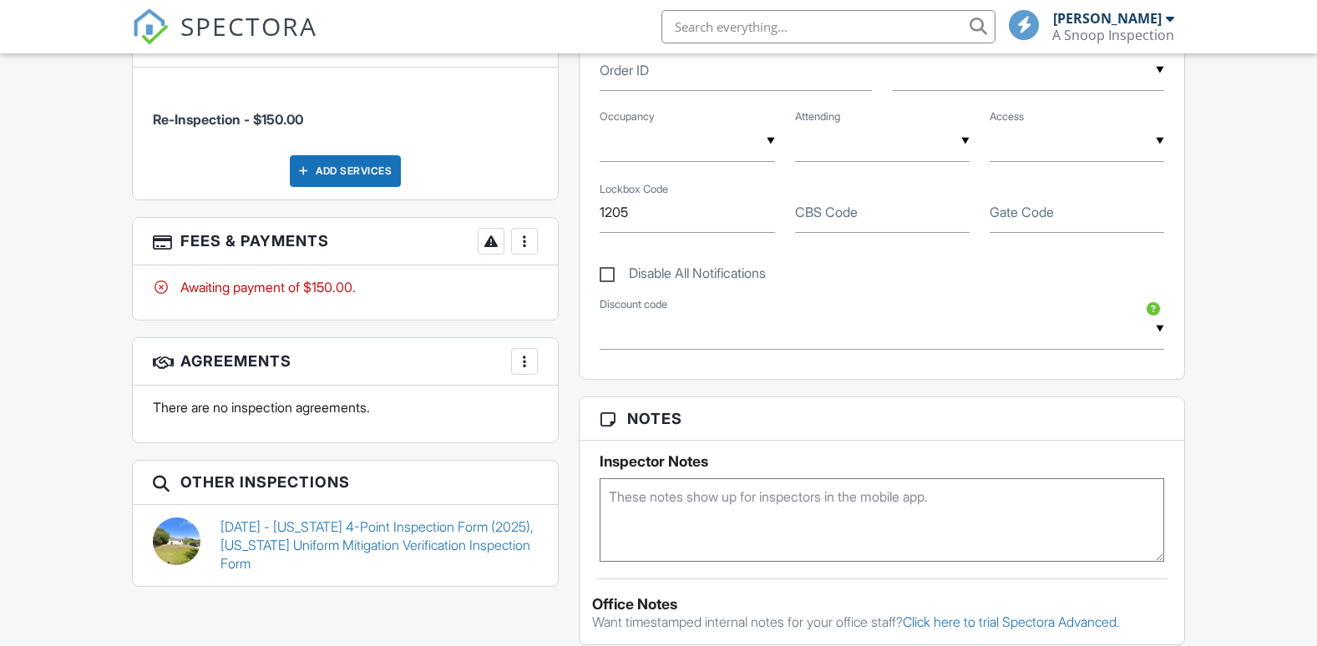
scroll to position [1015, 0]
click at [524, 243] on div at bounding box center [524, 242] width 17 height 17
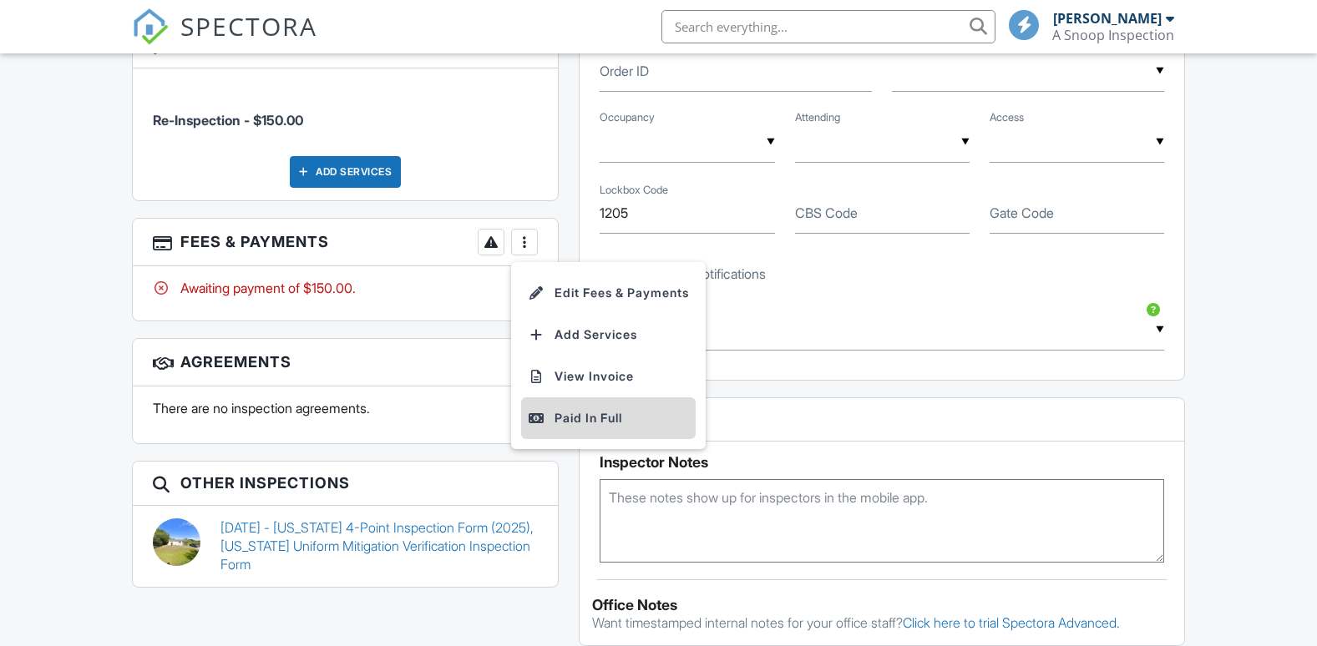
click at [593, 420] on div "Paid In Full" at bounding box center [608, 418] width 161 height 20
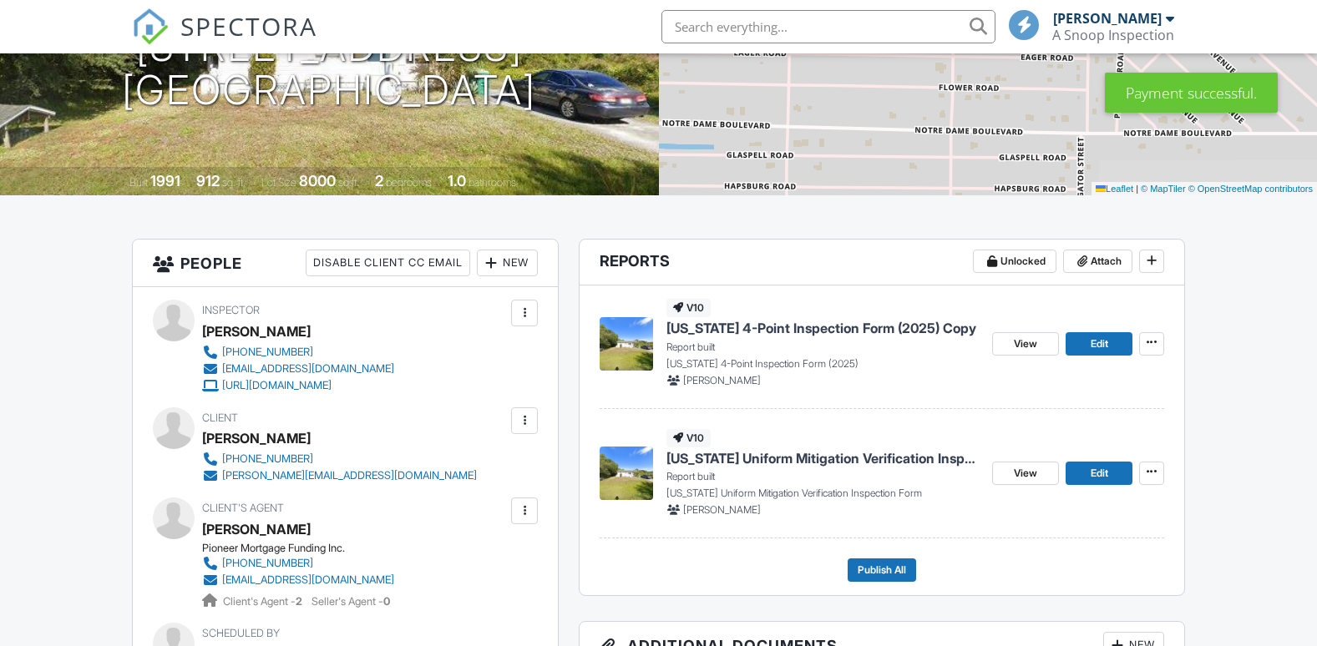
scroll to position [251, 0]
